Goal: Navigation & Orientation: Go to known website

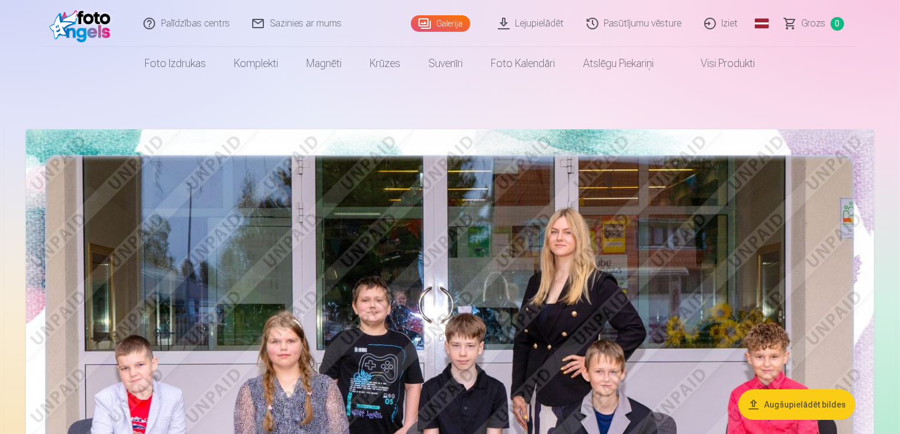
click at [720, 19] on link "Iziet" at bounding box center [722, 23] width 56 height 47
